Goal: Transaction & Acquisition: Register for event/course

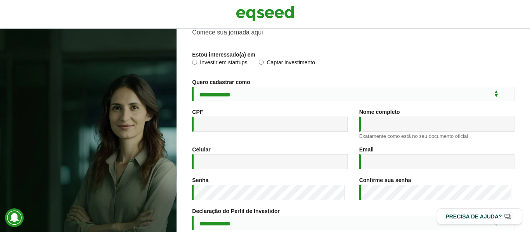
click at [265, 61] on label "Captar investimento" at bounding box center [287, 64] width 56 height 8
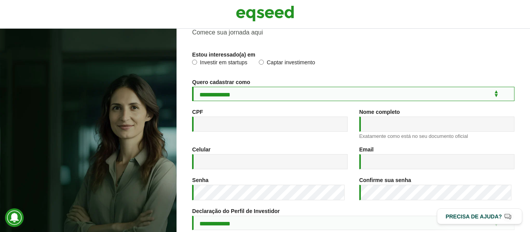
click at [258, 99] on select "**********" at bounding box center [353, 94] width 322 height 14
select select "***"
click at [192, 87] on select "**********" at bounding box center [353, 94] width 322 height 14
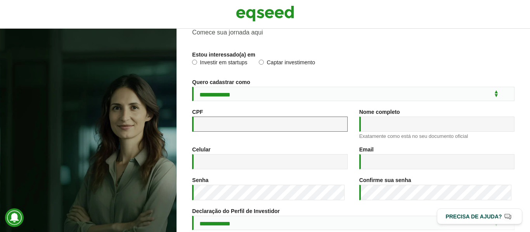
click at [254, 120] on input "CPF *" at bounding box center [269, 124] width 155 height 15
type input "**********"
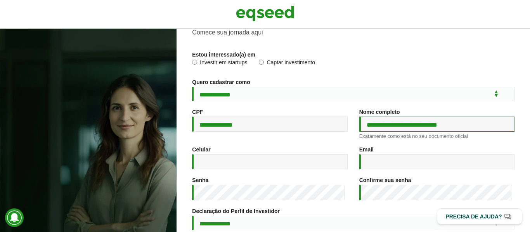
type input "**********"
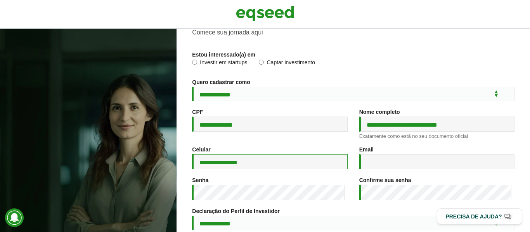
type input "**********"
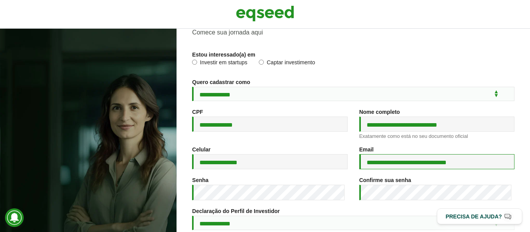
type input "**********"
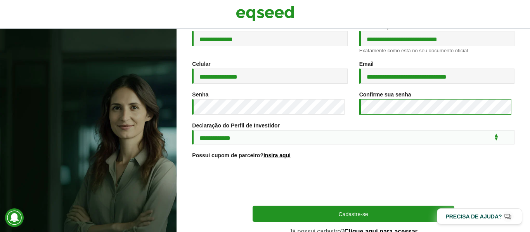
scroll to position [123, 0]
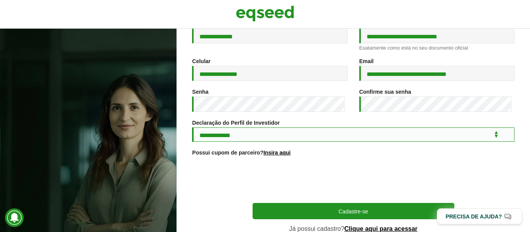
click at [261, 135] on select "**********" at bounding box center [353, 135] width 322 height 14
select select "***"
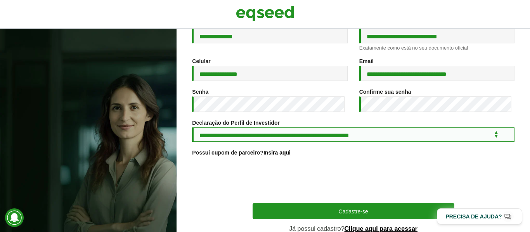
click at [192, 129] on select "**********" at bounding box center [353, 135] width 322 height 14
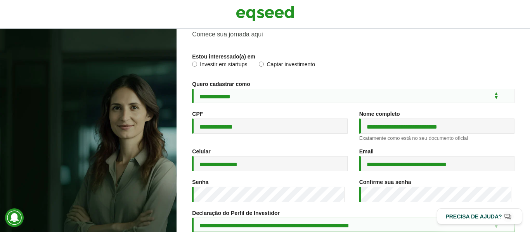
scroll to position [32, 0]
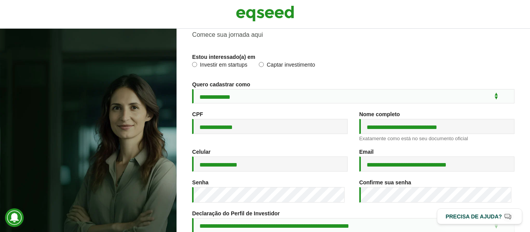
click at [230, 63] on label "Investir em startups" at bounding box center [219, 66] width 55 height 8
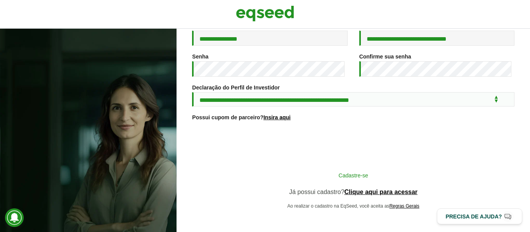
scroll to position [161, 0]
click at [288, 182] on button "Cadastre-se" at bounding box center [353, 175] width 202 height 15
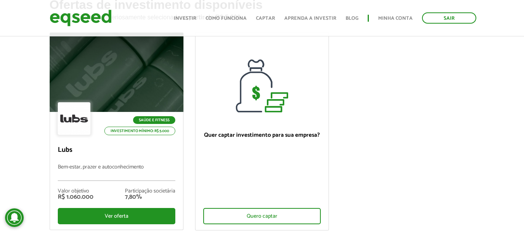
scroll to position [60, 0]
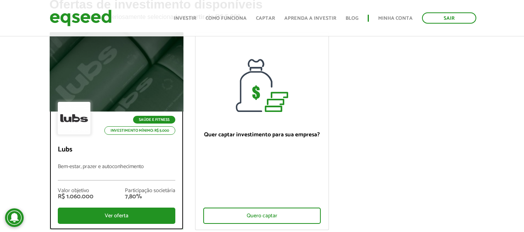
click at [150, 155] on div "Saúde e Fitness Investimento mínimo: R$ 5.000 Lubs Bem-estar, prazer e autoconh…" at bounding box center [116, 171] width 133 height 118
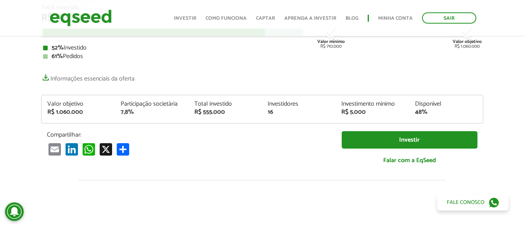
scroll to position [124, 0]
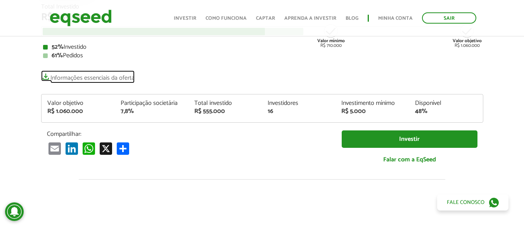
click at [125, 78] on link "Informações essenciais da oferta" at bounding box center [87, 76] width 93 height 11
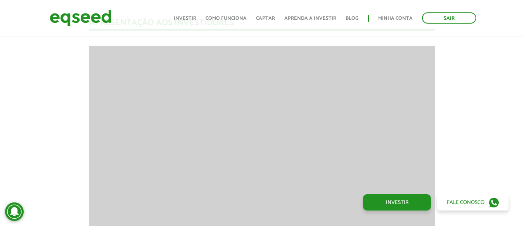
scroll to position [592, 0]
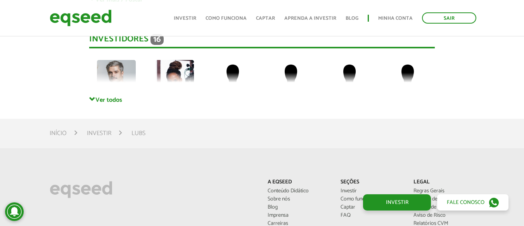
scroll to position [1795, 0]
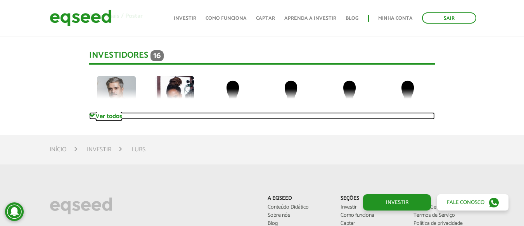
click at [116, 115] on link "Ver todos" at bounding box center [261, 115] width 345 height 7
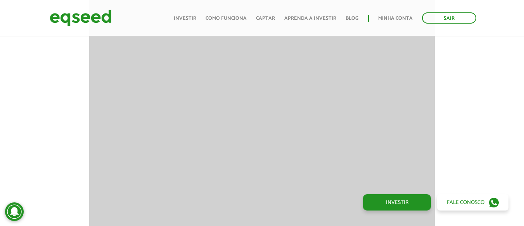
scroll to position [661, 0]
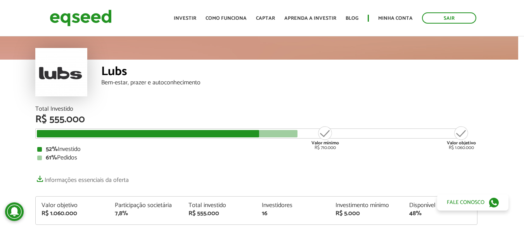
scroll to position [0, 6]
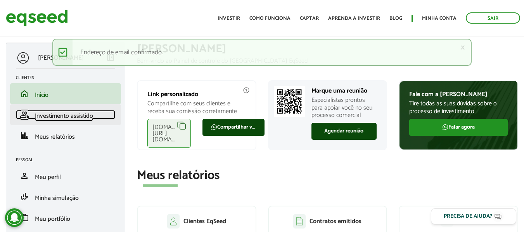
click at [92, 117] on span "Investimento assistido" at bounding box center [64, 116] width 58 height 10
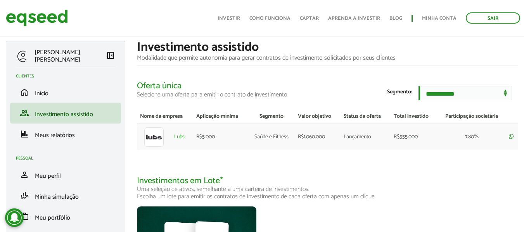
scroll to position [1, 0]
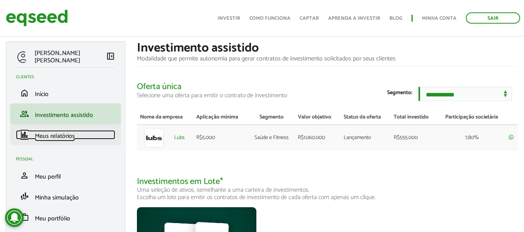
click at [86, 132] on link "finance Meus relatórios" at bounding box center [65, 134] width 99 height 9
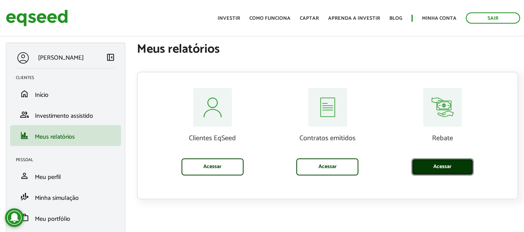
click at [435, 166] on link "Acessar" at bounding box center [442, 167] width 62 height 17
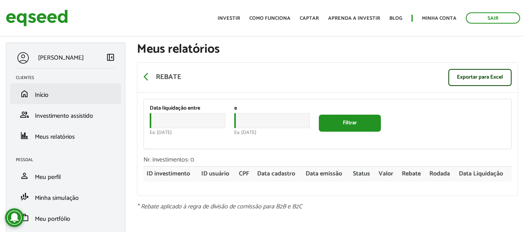
click at [100, 102] on li "home Início" at bounding box center [65, 93] width 111 height 21
click at [95, 98] on link "home Início" at bounding box center [65, 93] width 99 height 9
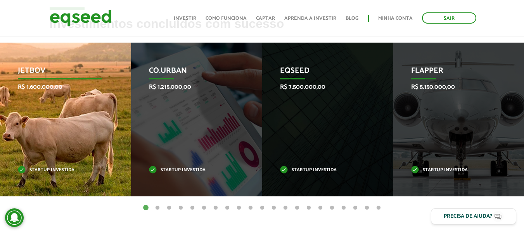
click at [80, 136] on div "JetBov R$ 1.600.000,00 Startup investida" at bounding box center [59, 120] width 119 height 154
click at [35, 71] on p "JetBov" at bounding box center [60, 72] width 84 height 13
click at [55, 166] on div "JetBov R$ 1.600.000,00 Startup investida" at bounding box center [59, 120] width 119 height 154
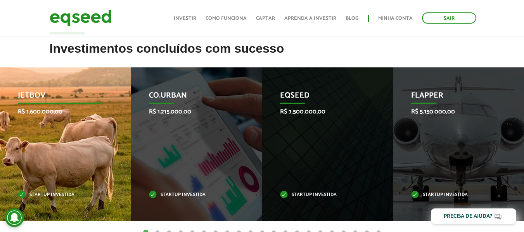
scroll to position [298, 0]
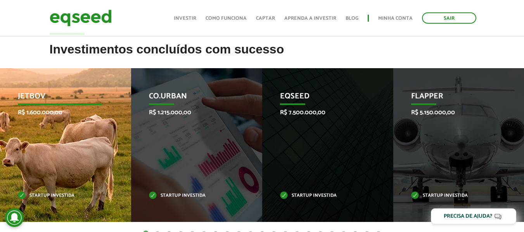
click at [80, 138] on div "JetBov R$ 1.600.000,00 Startup investida" at bounding box center [59, 145] width 119 height 154
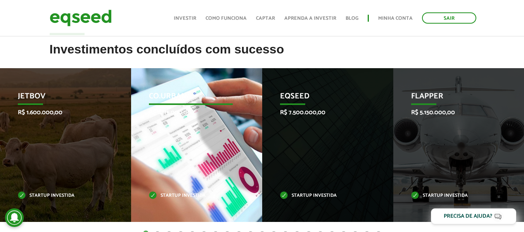
click at [178, 133] on div "Co.Urban R$ 1.215.000,00 Startup investida" at bounding box center [190, 145] width 119 height 154
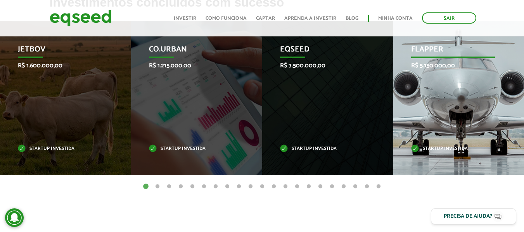
scroll to position [351, 0]
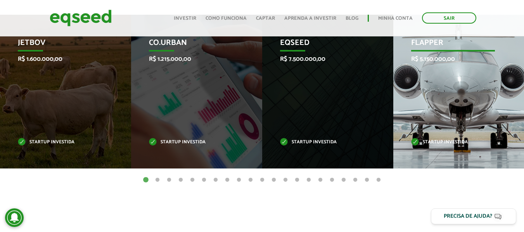
click at [466, 125] on div "Flapper R$ 5.150.000,00 Startup investida" at bounding box center [452, 92] width 119 height 154
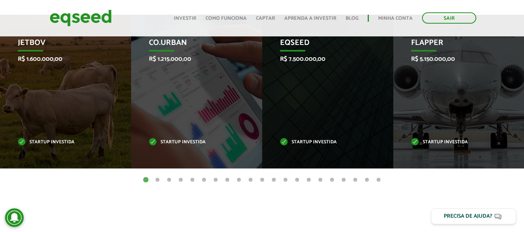
click at [160, 179] on button "2" at bounding box center [158, 180] width 8 height 8
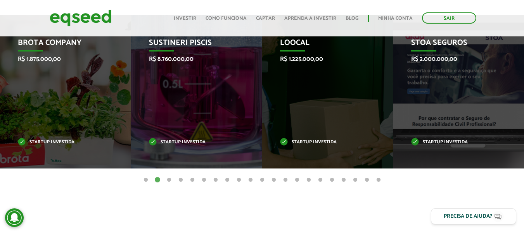
scroll to position [318, 0]
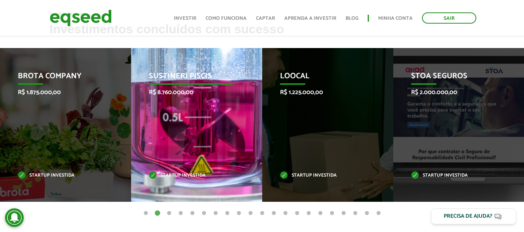
click at [194, 140] on div "Sustineri Piscis R$ 8.760.000,00 Startup investida" at bounding box center [190, 125] width 119 height 154
click at [176, 78] on p "Sustineri Piscis" at bounding box center [191, 78] width 84 height 13
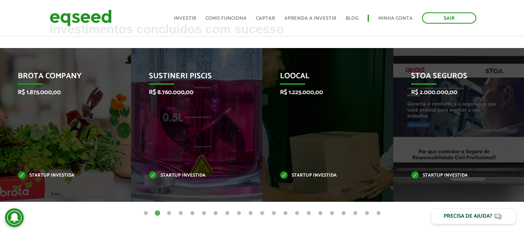
click at [145, 214] on button "1" at bounding box center [146, 214] width 8 height 8
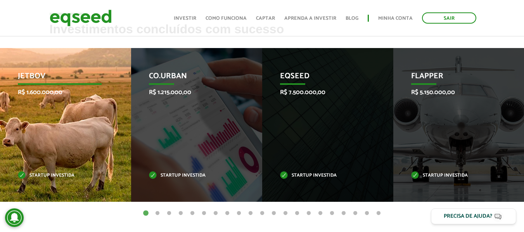
click at [36, 74] on p "JetBov" at bounding box center [60, 78] width 84 height 13
click at [63, 148] on div "JetBov R$ 1.600.000,00 Startup investida" at bounding box center [59, 125] width 119 height 154
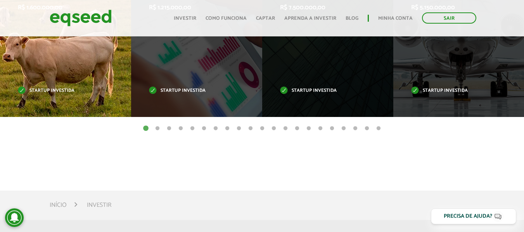
scroll to position [404, 0]
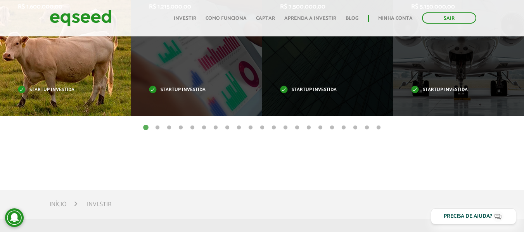
click at [48, 77] on div "JetBov R$ 1.600.000,00 Startup investida" at bounding box center [59, 39] width 119 height 154
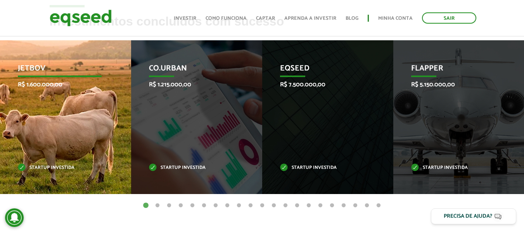
scroll to position [321, 0]
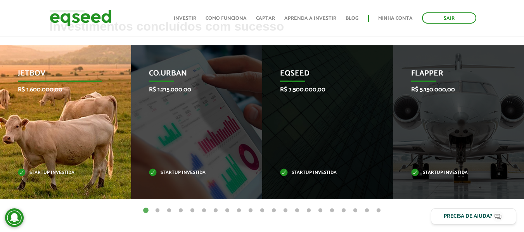
click at [26, 71] on p "JetBov" at bounding box center [60, 75] width 84 height 13
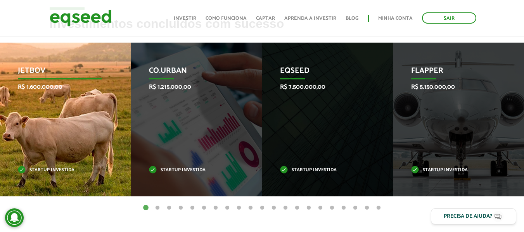
scroll to position [325, 0]
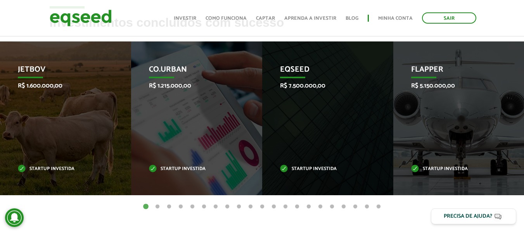
click at [191, 207] on button "5" at bounding box center [192, 207] width 8 height 8
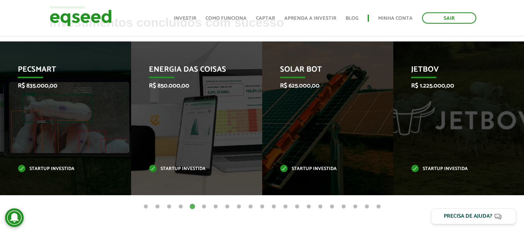
click at [204, 207] on button "6" at bounding box center [204, 207] width 8 height 8
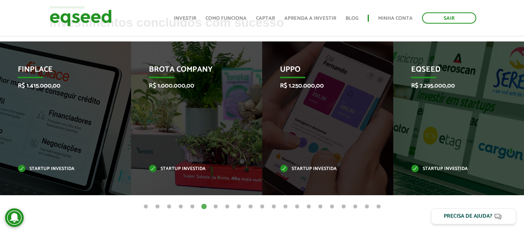
click at [217, 206] on button "7" at bounding box center [216, 207] width 8 height 8
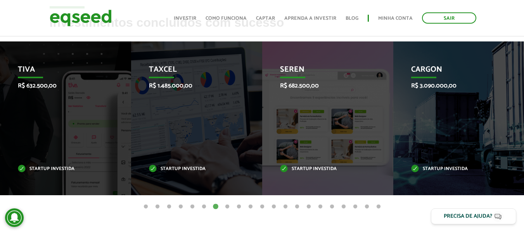
click at [235, 204] on button "9" at bounding box center [239, 207] width 8 height 8
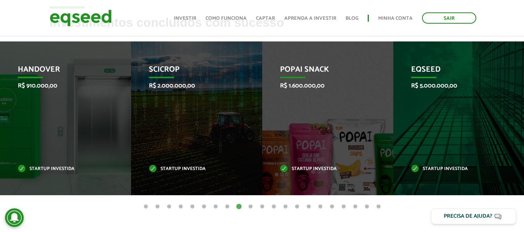
click at [250, 204] on button "10" at bounding box center [251, 207] width 8 height 8
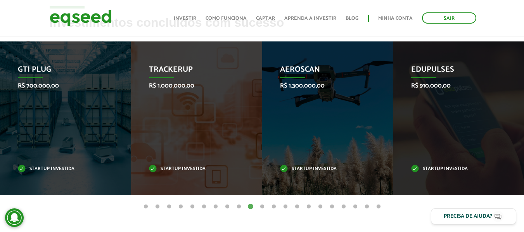
click at [264, 204] on button "11" at bounding box center [262, 207] width 8 height 8
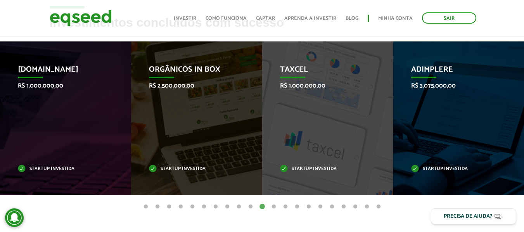
click at [271, 204] on button "12" at bounding box center [274, 207] width 8 height 8
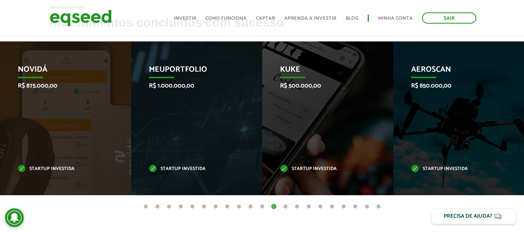
click at [283, 206] on button "13" at bounding box center [285, 207] width 8 height 8
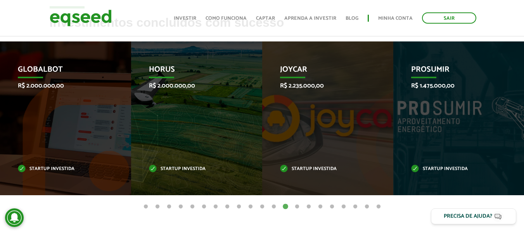
click at [147, 209] on button "1" at bounding box center [146, 207] width 8 height 8
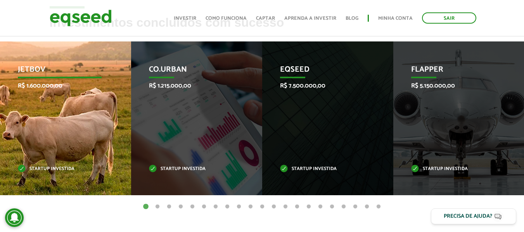
click at [78, 135] on div "JetBov R$ 1.600.000,00 Startup investida" at bounding box center [59, 118] width 119 height 154
click at [40, 65] on p "JetBov" at bounding box center [60, 71] width 84 height 13
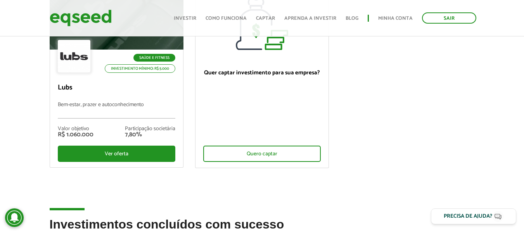
scroll to position [119, 0]
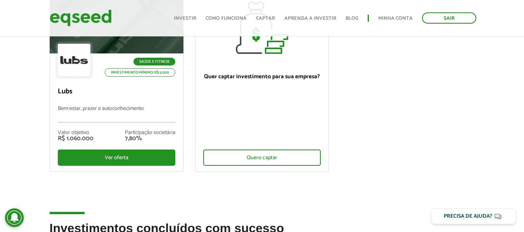
drag, startPoint x: 300, startPoint y: 128, endPoint x: 402, endPoint y: 184, distance: 116.1
click at [402, 184] on ul "Saúde e Fitness Investimento mínimo: R$ 5.000 Lubs Bem-estar, prazer e autoconh…" at bounding box center [262, 79] width 437 height 211
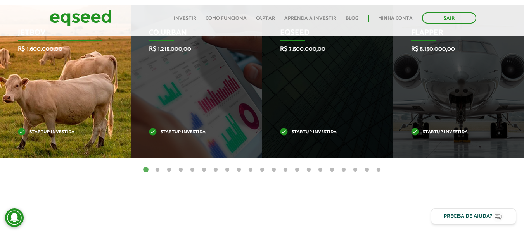
scroll to position [362, 0]
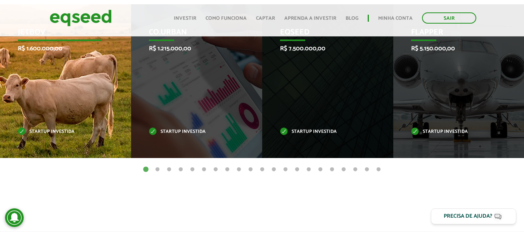
click at [61, 114] on div "JetBov R$ 1.600.000,00 Startup investida" at bounding box center [59, 81] width 119 height 154
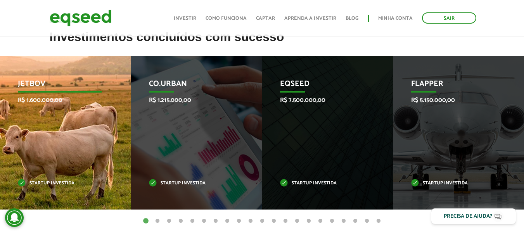
scroll to position [310, 0]
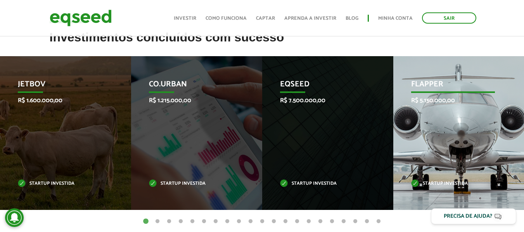
click at [421, 110] on div "Flapper R$ 5.150.000,00 Startup investida" at bounding box center [452, 133] width 119 height 154
click at [426, 83] on p "Flapper" at bounding box center [453, 86] width 84 height 13
click at [438, 155] on div "Flapper R$ 5.150.000,00 Startup investida" at bounding box center [452, 133] width 119 height 154
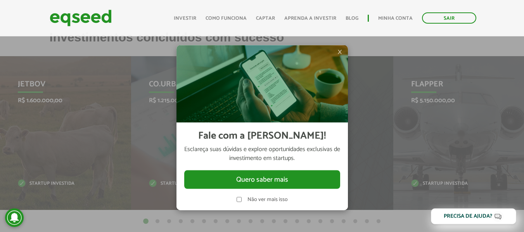
click at [340, 55] on span "×" at bounding box center [339, 51] width 5 height 9
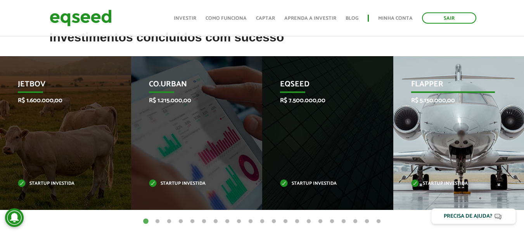
click at [461, 147] on div "Flapper R$ 5.150.000,00 Startup investida" at bounding box center [452, 133] width 119 height 154
click at [449, 183] on p "Startup investida" at bounding box center [453, 184] width 84 height 4
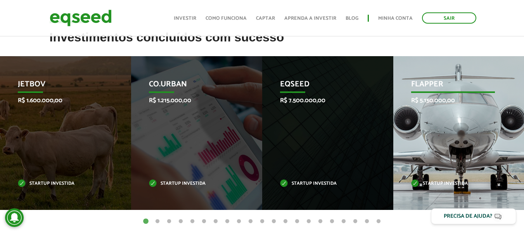
click at [449, 183] on p "Startup investida" at bounding box center [453, 184] width 84 height 4
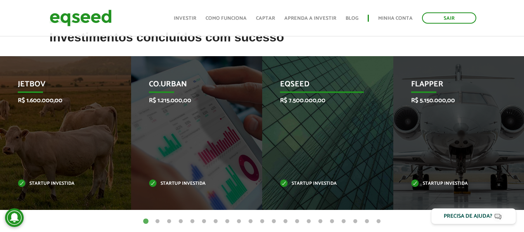
click at [295, 140] on div "EqSeed R$ 7.500.000,00 Startup investida" at bounding box center [321, 133] width 119 height 154
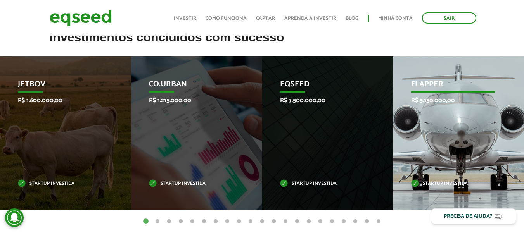
click at [435, 83] on p "Flapper" at bounding box center [453, 86] width 84 height 13
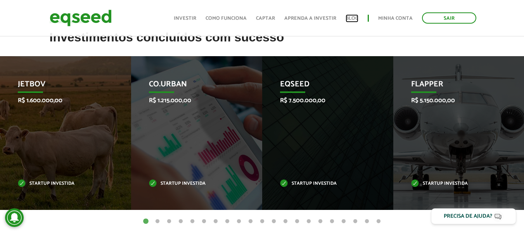
click at [355, 21] on link "Blog" at bounding box center [351, 18] width 13 height 5
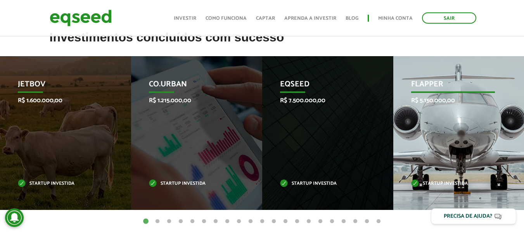
click at [438, 137] on div "Flapper R$ 5.150.000,00 Startup investida" at bounding box center [452, 133] width 119 height 154
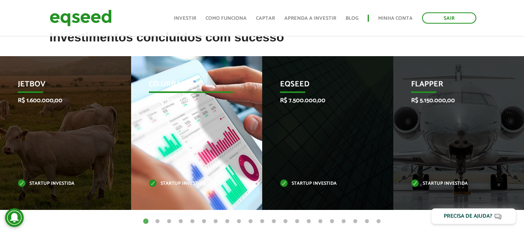
click at [175, 182] on p "Startup investida" at bounding box center [191, 184] width 84 height 4
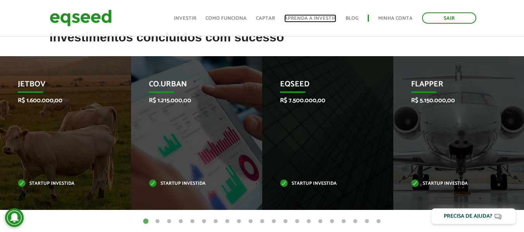
click at [301, 17] on link "Aprenda a investir" at bounding box center [310, 18] width 52 height 5
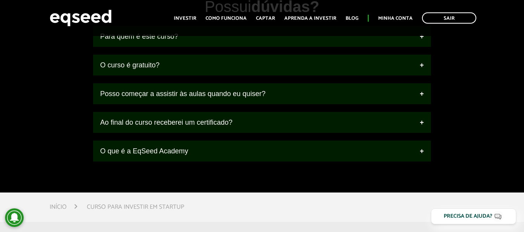
scroll to position [977, 0]
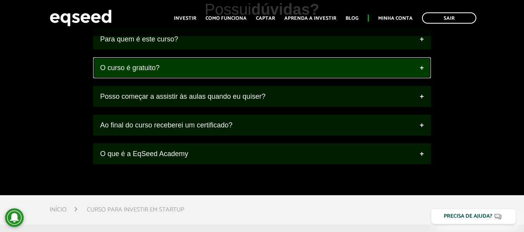
click at [295, 77] on link "O curso é gratuito?" at bounding box center [262, 67] width 338 height 21
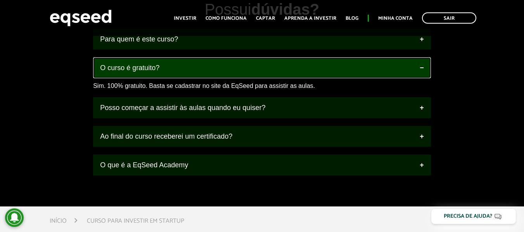
click at [295, 77] on link "O curso é gratuito?" at bounding box center [262, 67] width 338 height 21
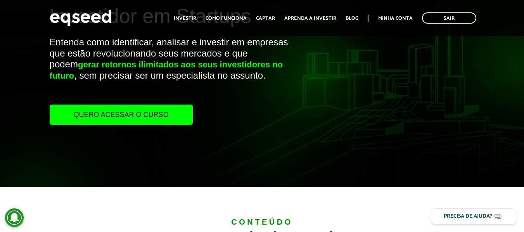
scroll to position [0, 0]
